Goal: Task Accomplishment & Management: Manage account settings

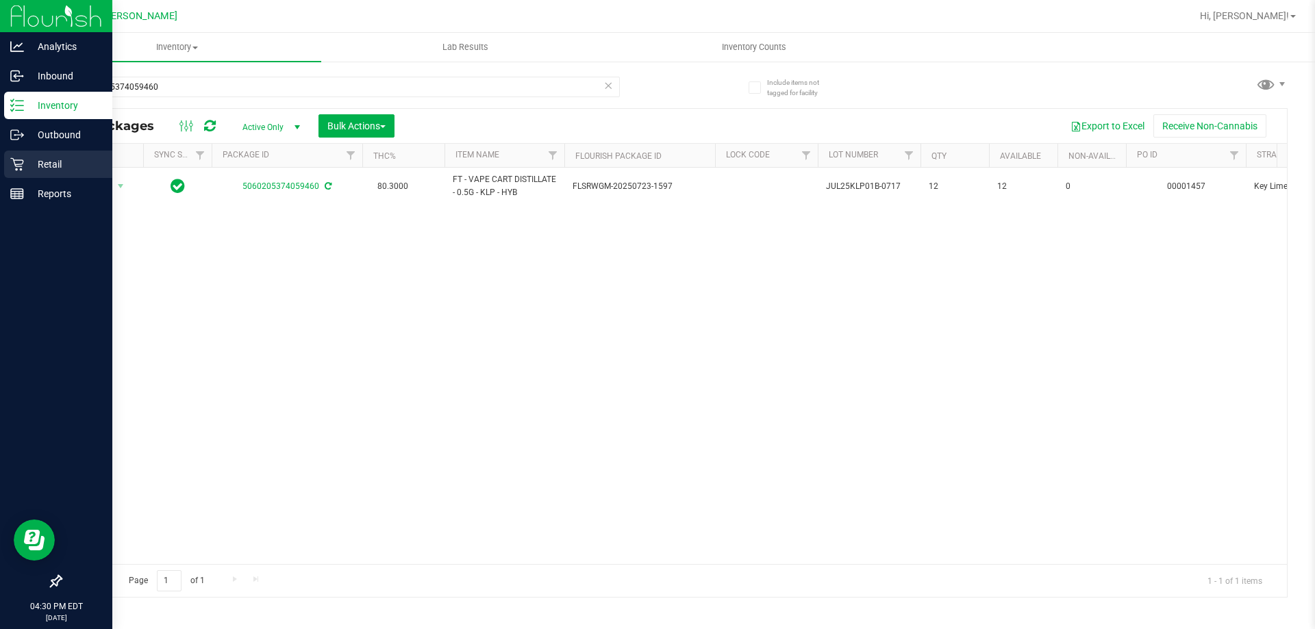
click at [58, 158] on p "Retail" at bounding box center [65, 164] width 82 height 16
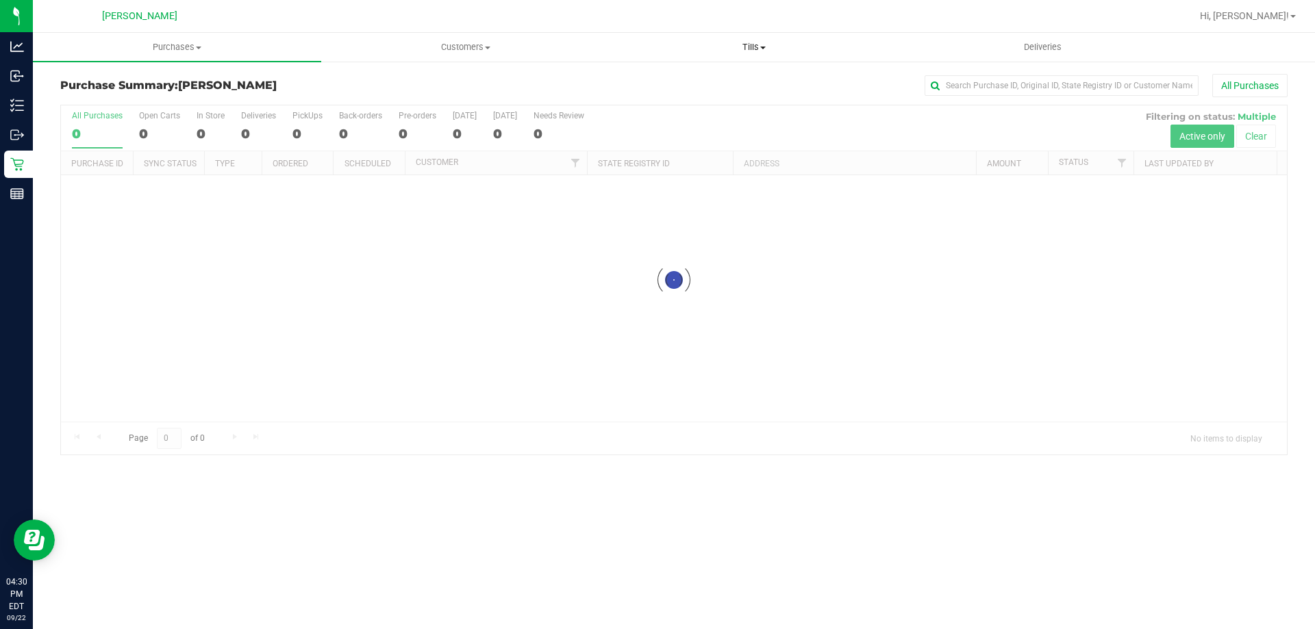
click at [746, 46] on span "Tills" at bounding box center [753, 47] width 287 height 12
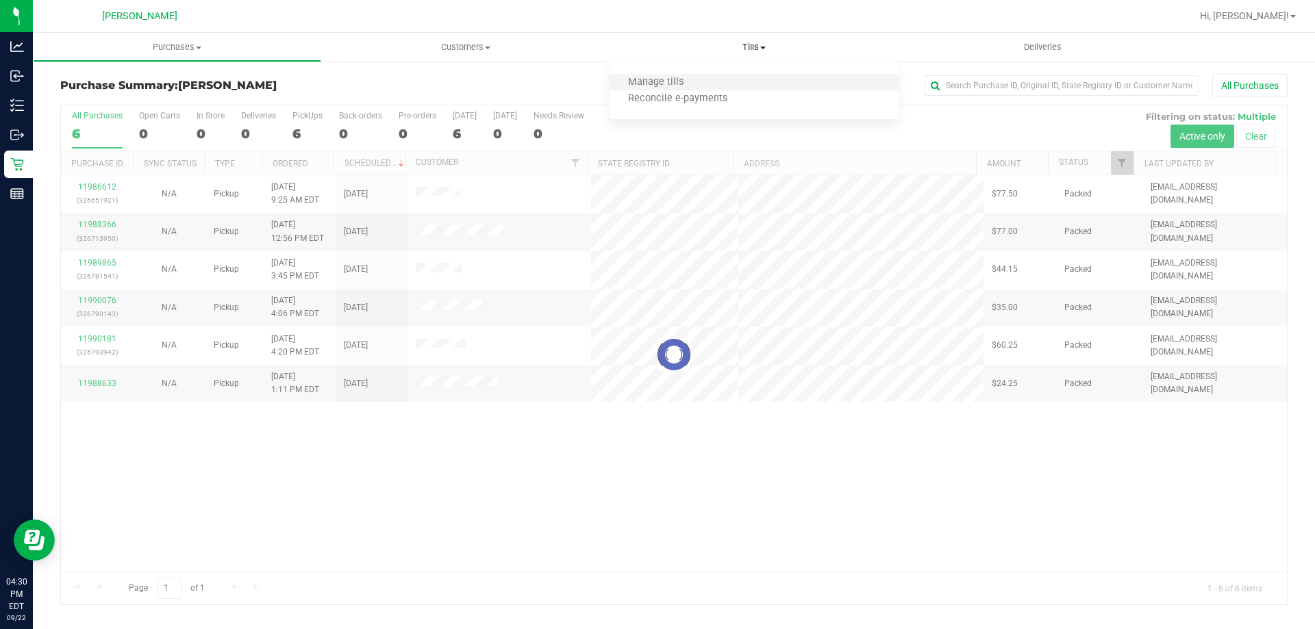
click at [745, 79] on li "Manage tills" at bounding box center [753, 83] width 288 height 16
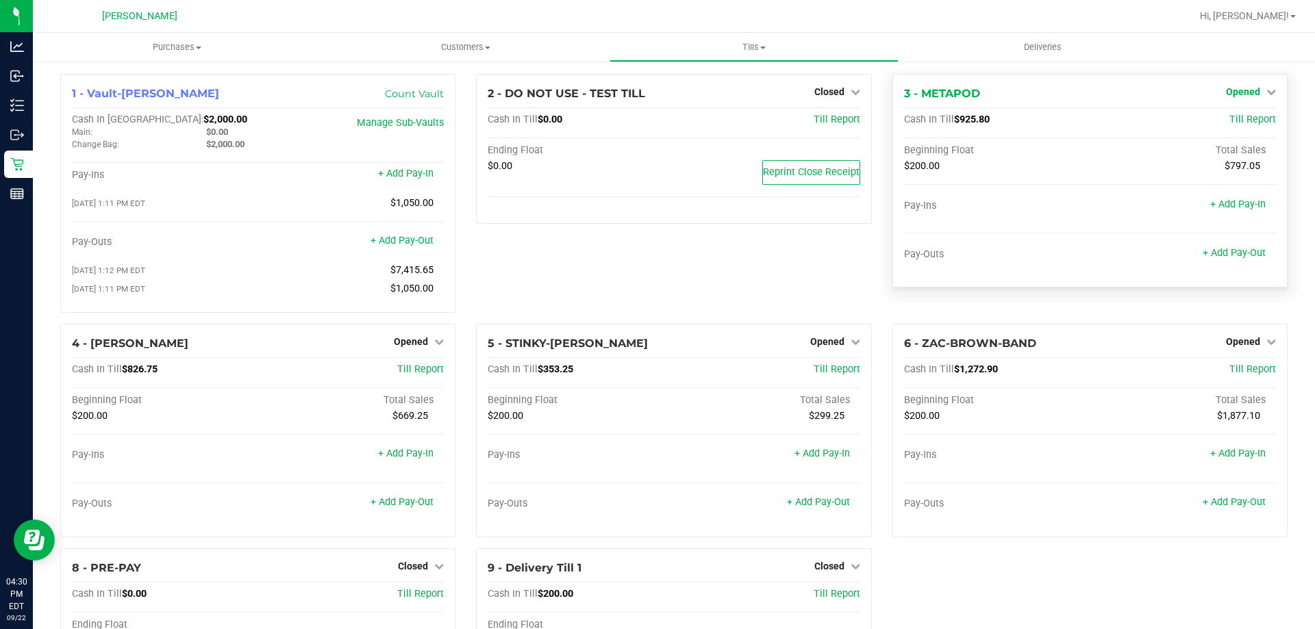
click at [1239, 94] on span "Opened" at bounding box center [1243, 91] width 34 height 11
click at [1234, 117] on link "Close Till" at bounding box center [1244, 120] width 37 height 11
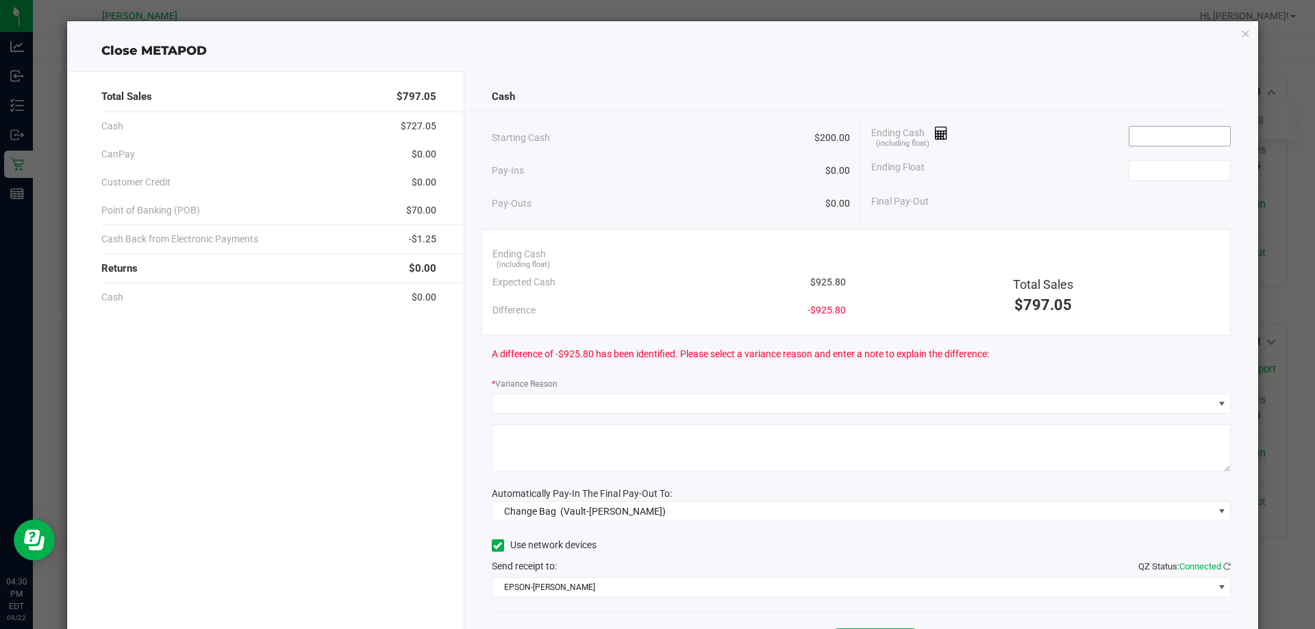
click at [1183, 138] on input at bounding box center [1179, 136] width 101 height 19
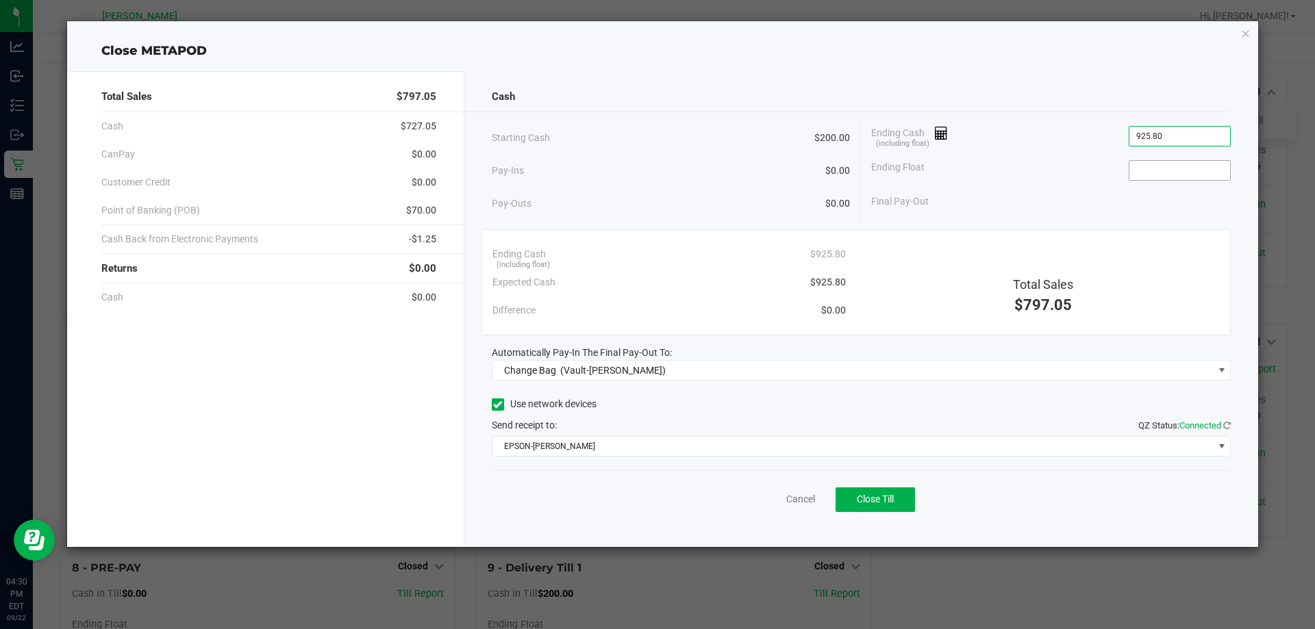
type input "$925.80"
click at [1194, 175] on input at bounding box center [1179, 170] width 101 height 19
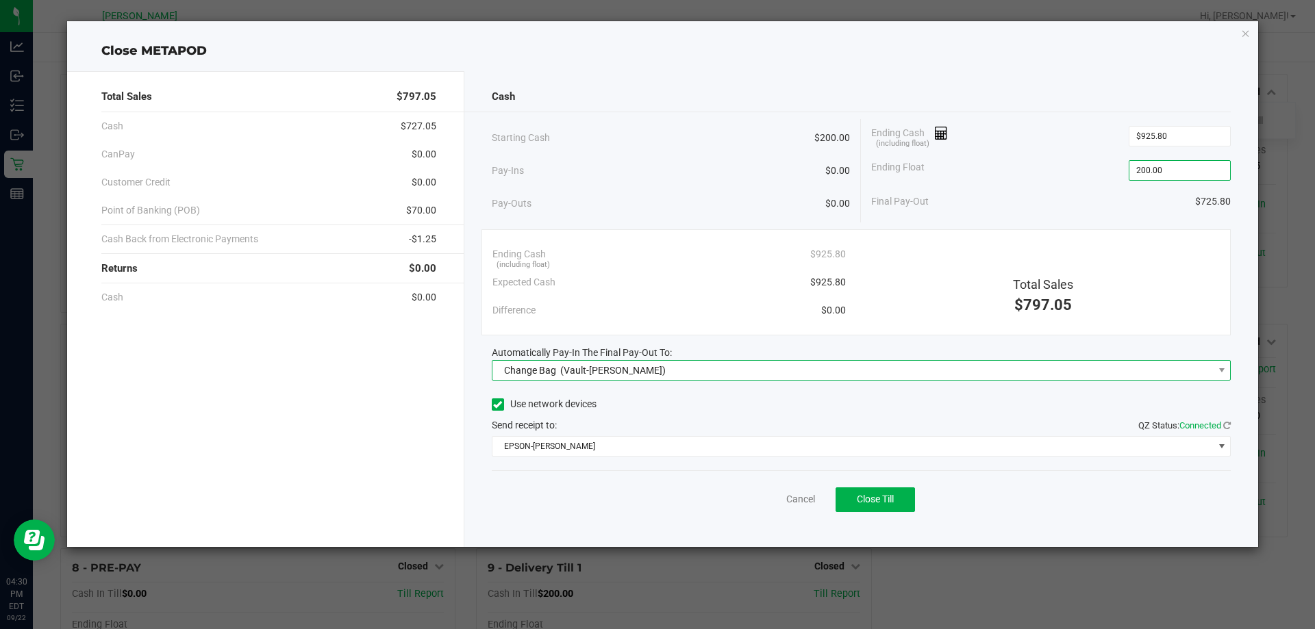
type input "$200.00"
click at [681, 375] on span "Change Bag (Vault-[PERSON_NAME])" at bounding box center [852, 370] width 721 height 19
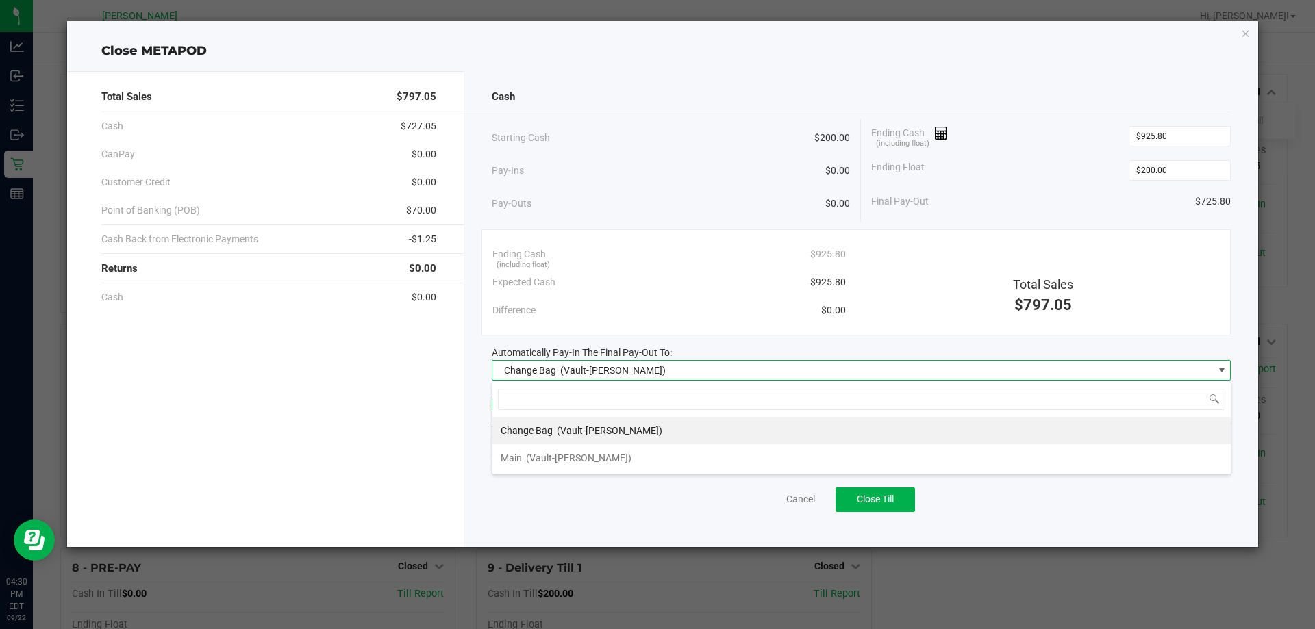
scroll to position [21, 739]
click at [665, 463] on li "Main (Vault-[PERSON_NAME])" at bounding box center [861, 457] width 738 height 27
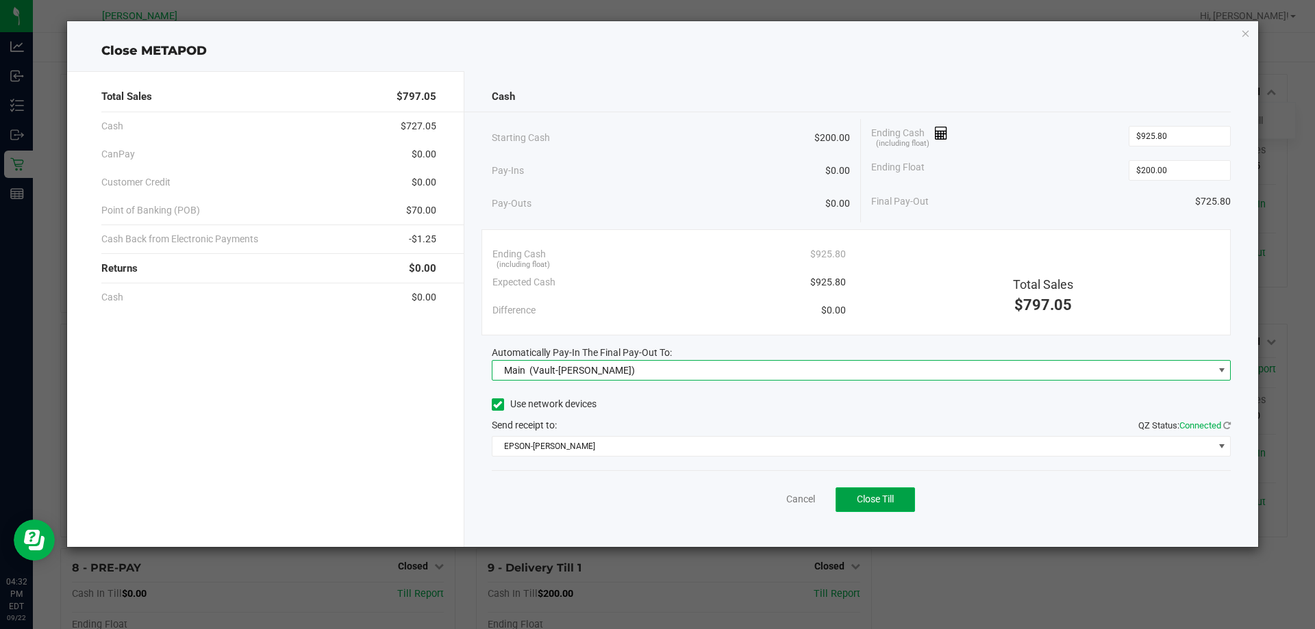
click at [887, 501] on span "Close Till" at bounding box center [875, 499] width 37 height 11
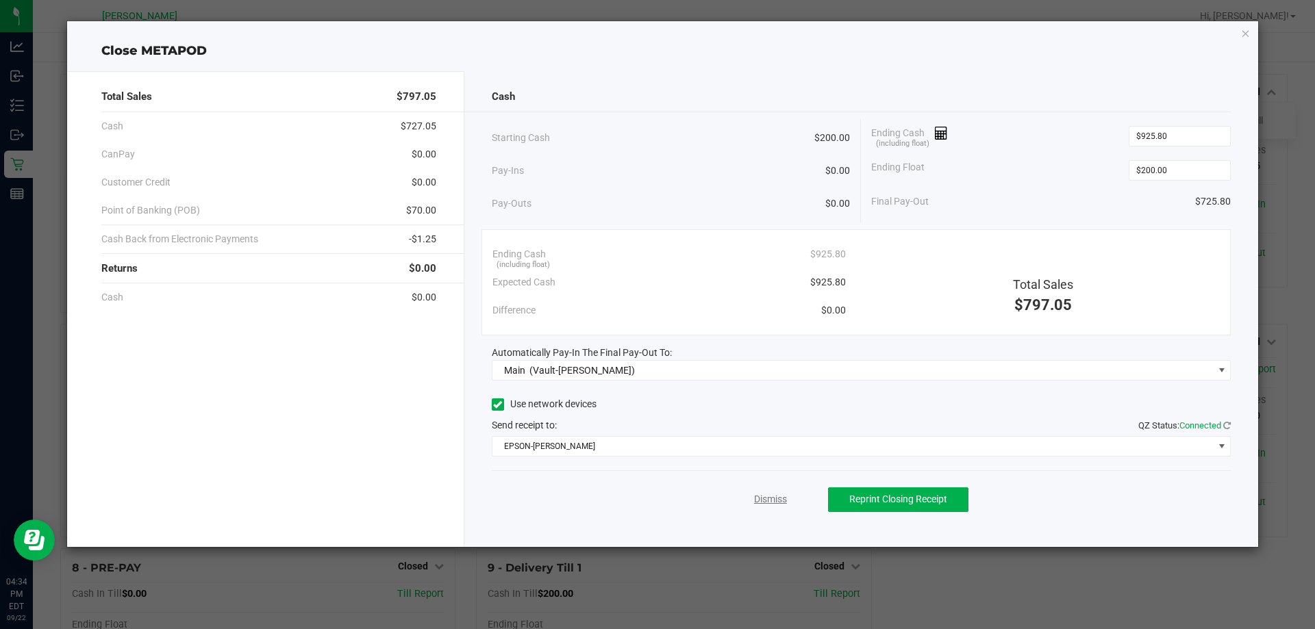
click at [758, 494] on link "Dismiss" at bounding box center [770, 499] width 33 height 14
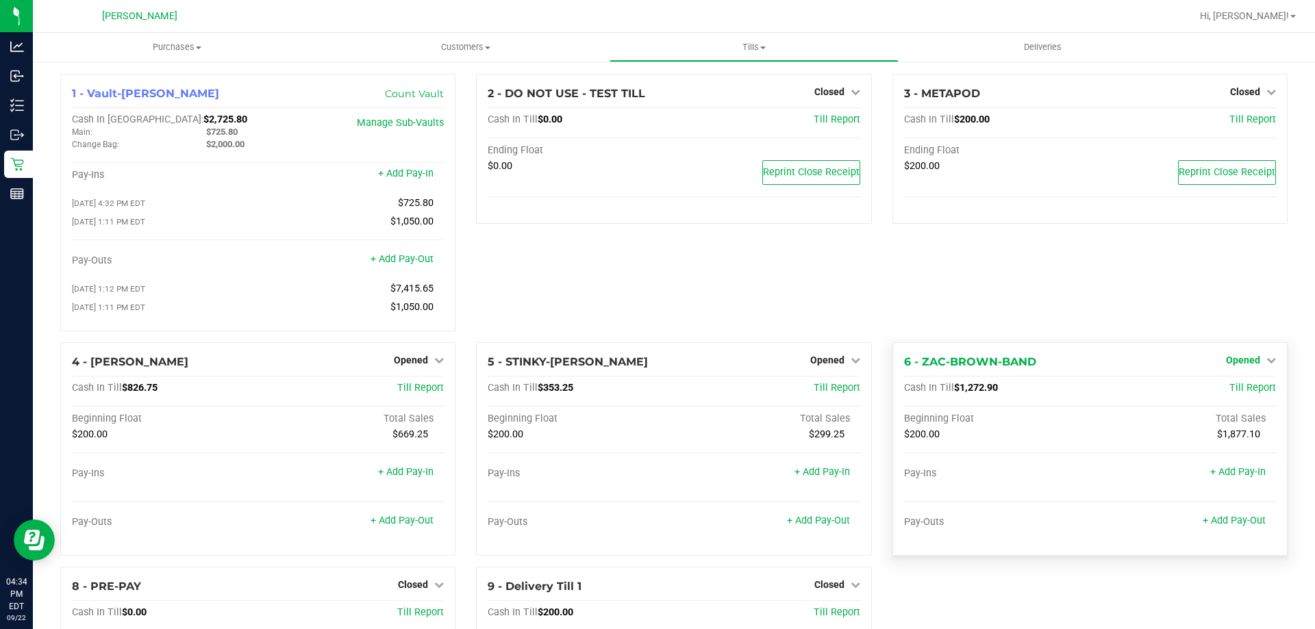
click at [1235, 362] on span "Opened" at bounding box center [1243, 360] width 34 height 11
click at [1236, 391] on link "Close Till" at bounding box center [1244, 388] width 37 height 11
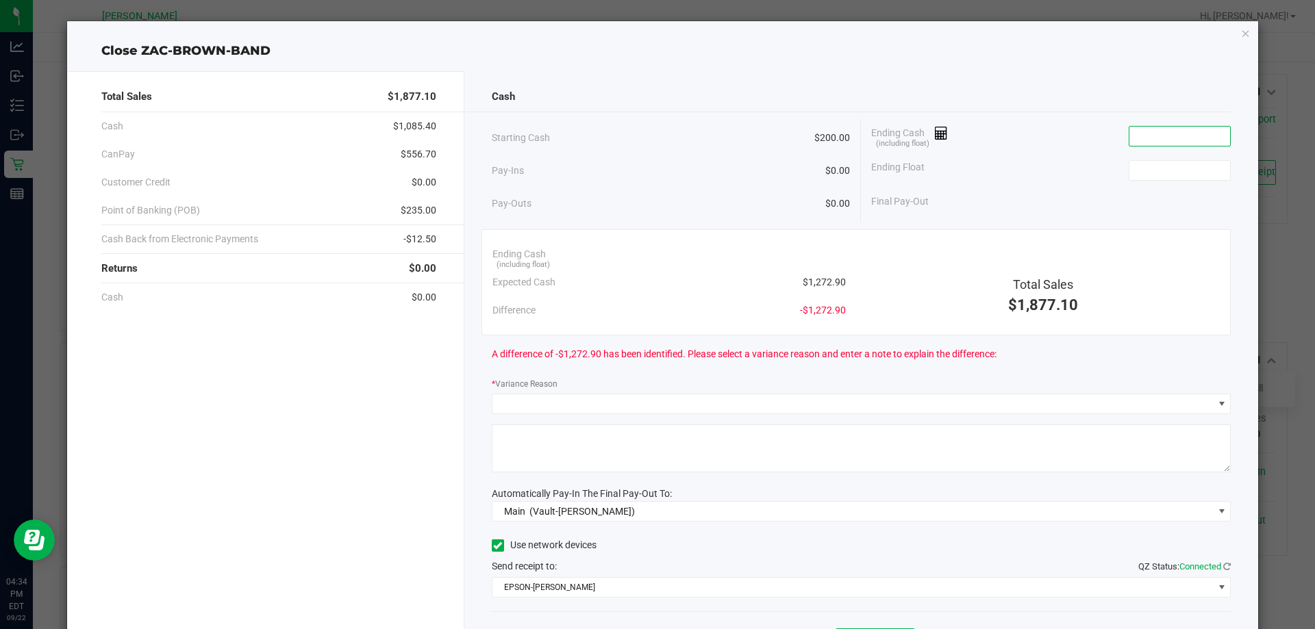
click at [1168, 136] on input at bounding box center [1179, 136] width 101 height 19
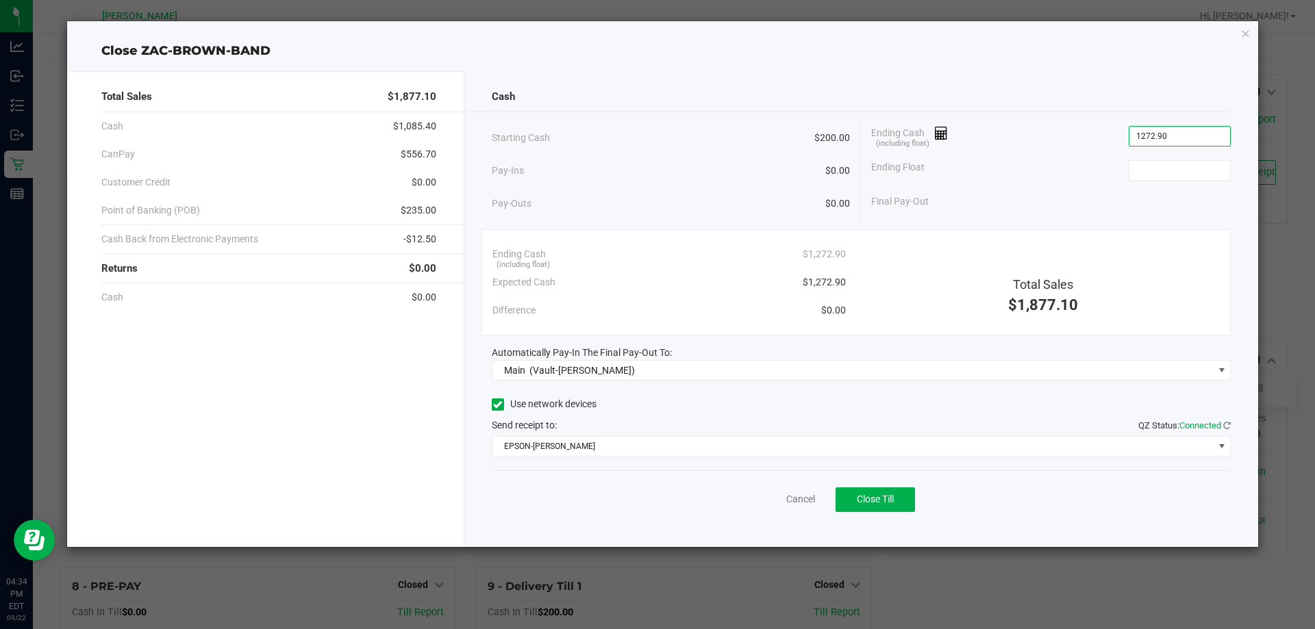
type input "$1,272.90"
click at [1085, 179] on div "Ending Float" at bounding box center [1050, 170] width 359 height 34
click at [1150, 165] on input at bounding box center [1179, 170] width 101 height 19
type input "$200.00"
click at [1083, 216] on div "Starting Cash $200.00 Pay-Ins $0.00 Pay-Outs $0.00 Ending Cash (including float…" at bounding box center [861, 170] width 739 height 103
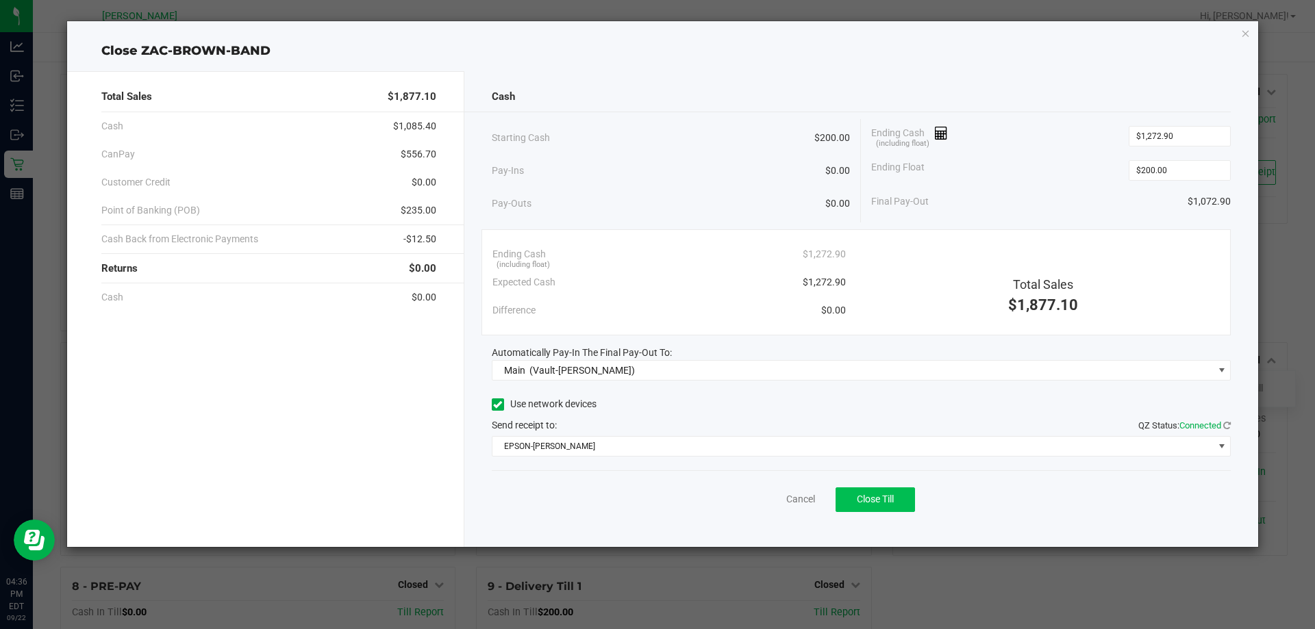
click at [898, 501] on button "Close Till" at bounding box center [874, 499] width 79 height 25
click at [765, 499] on link "Dismiss" at bounding box center [770, 499] width 33 height 14
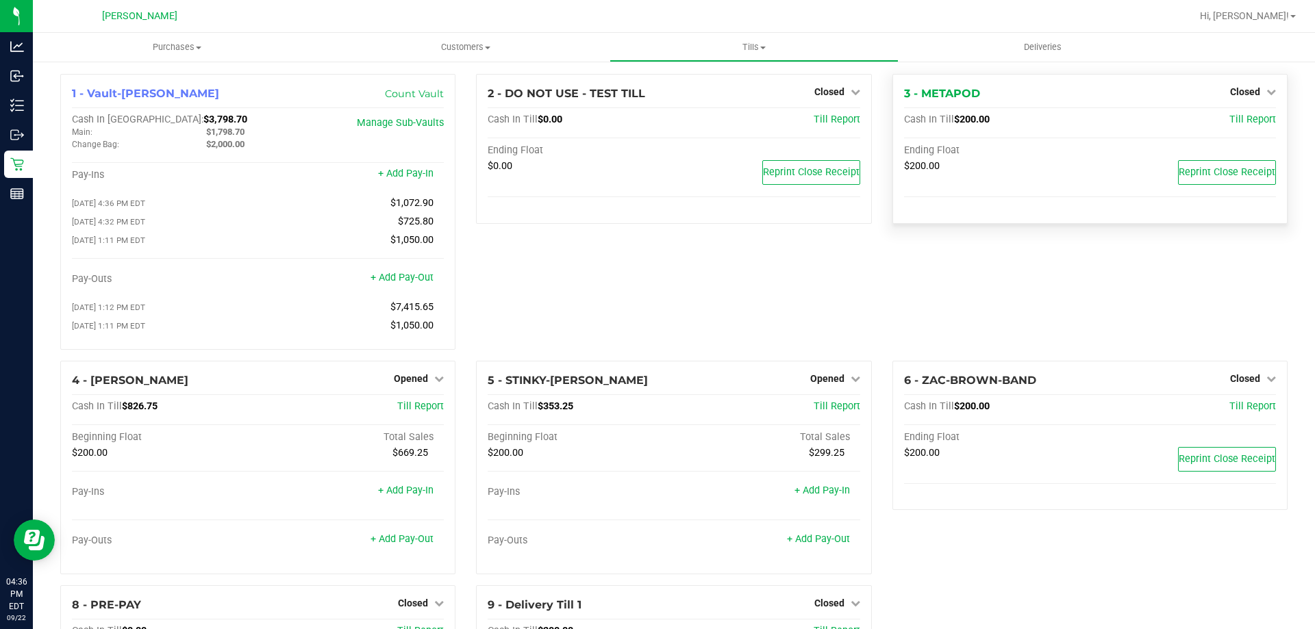
click at [0, 0] on p "Retail" at bounding box center [0, 0] width 0 height 0
